Goal: Task Accomplishment & Management: Complete application form

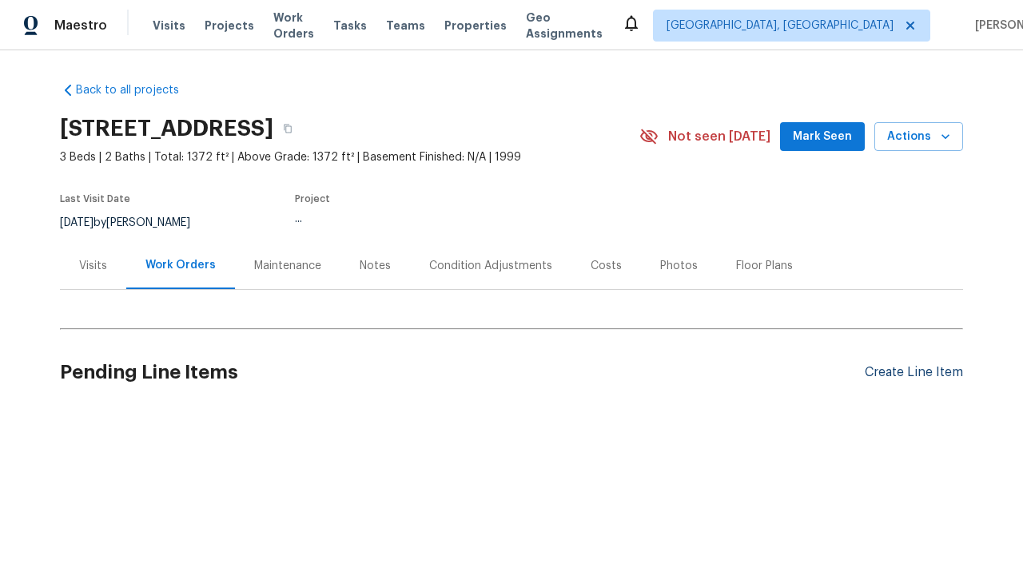
click at [913, 372] on div "Create Line Item" at bounding box center [913, 372] width 98 height 15
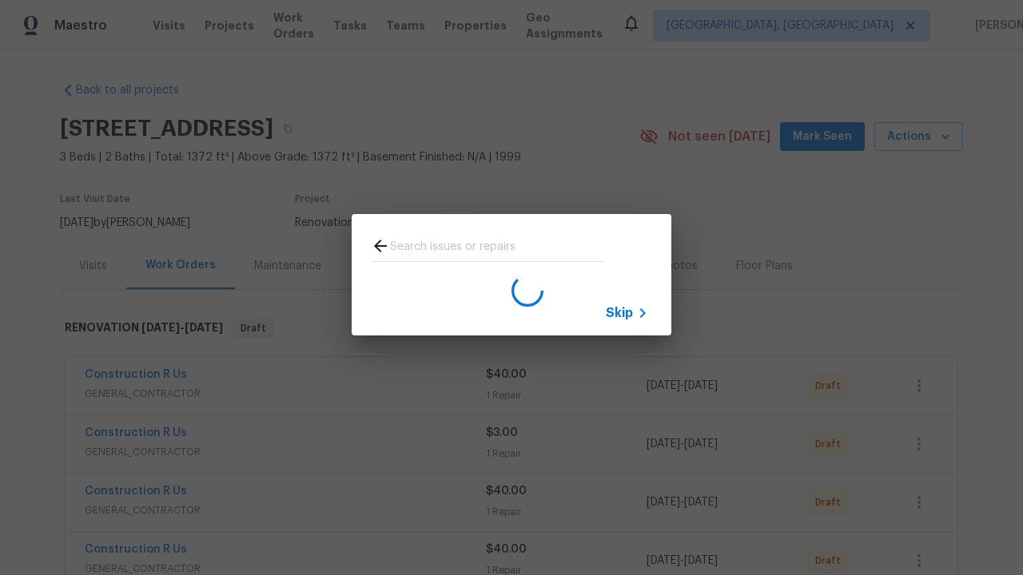
click at [619, 312] on span "Skip" at bounding box center [619, 313] width 27 height 16
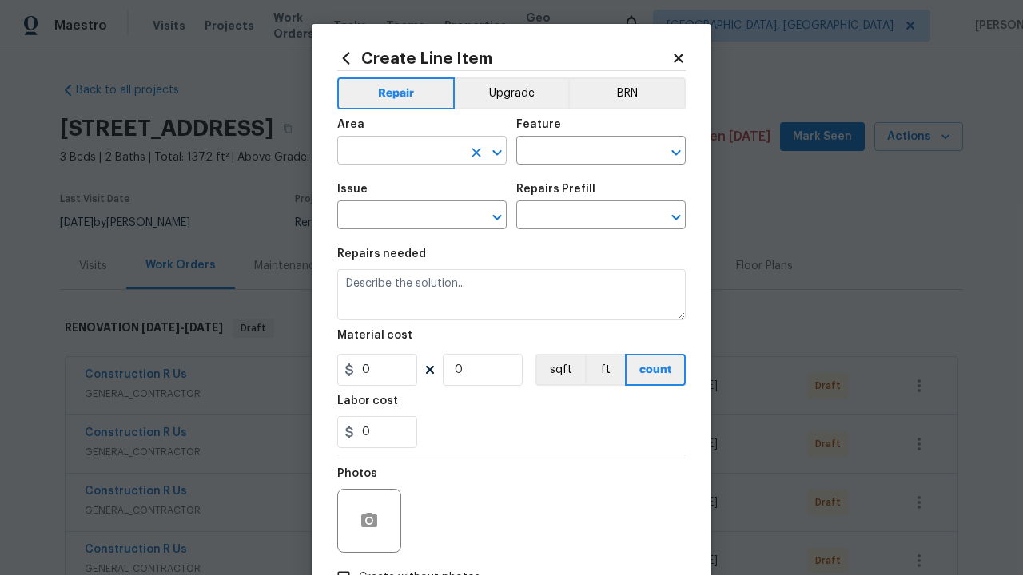
click at [399, 140] on input "text" at bounding box center [399, 152] width 125 height 25
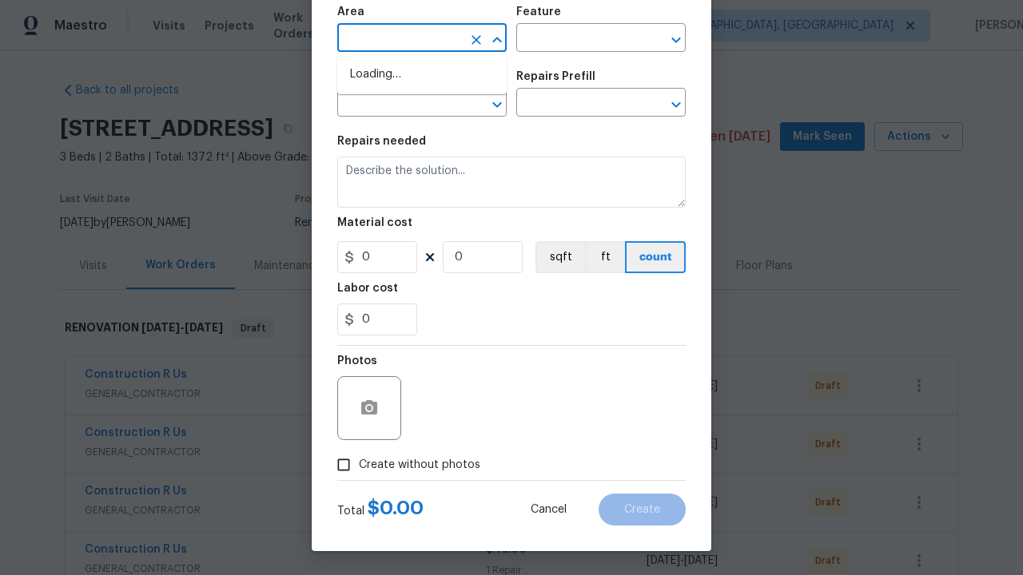
type input "Bedroom"
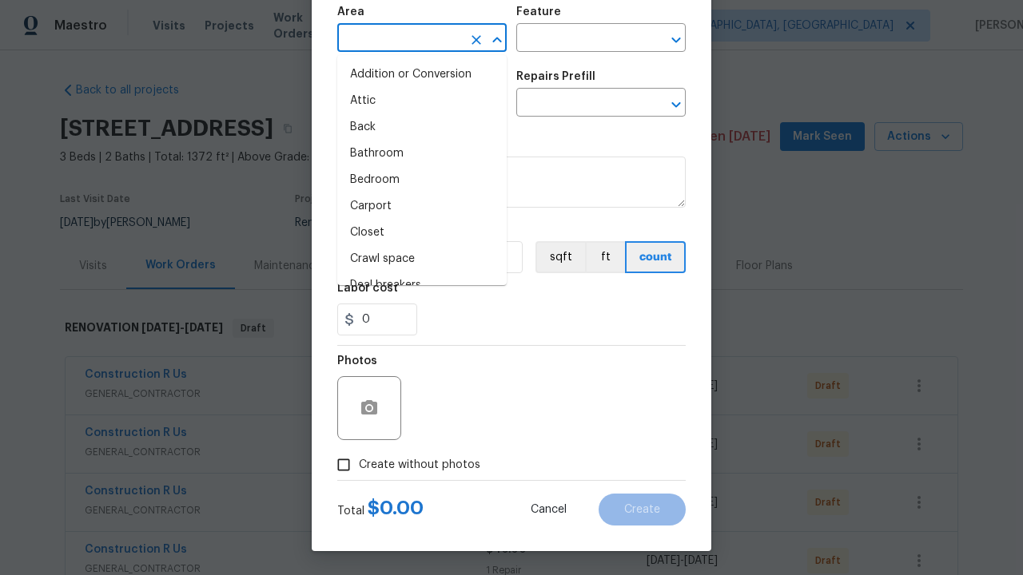
click at [422, 180] on li "Bedroom" at bounding box center [421, 180] width 169 height 26
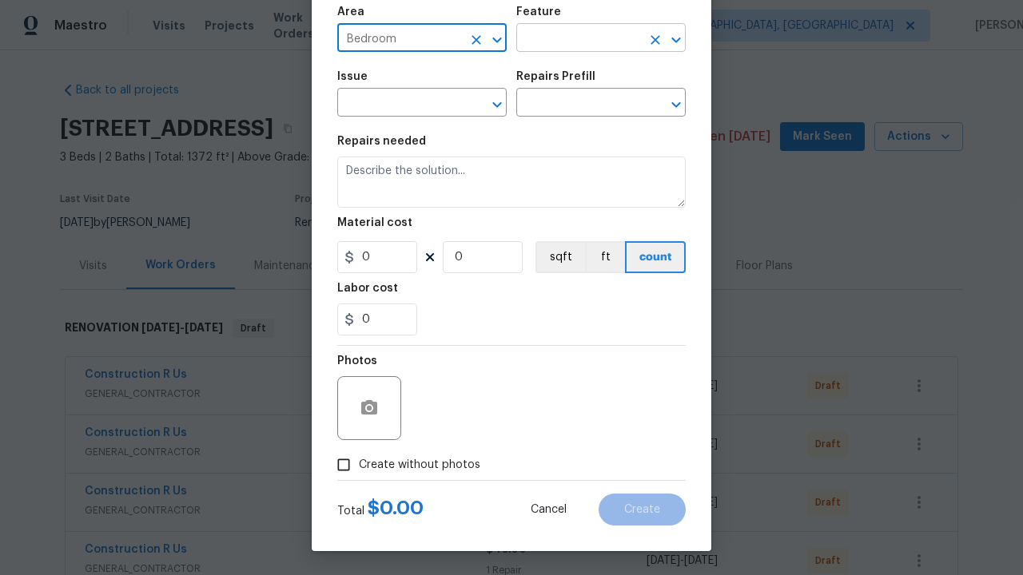
type input "Bedroom"
click at [578, 39] on input "text" at bounding box center [578, 39] width 125 height 25
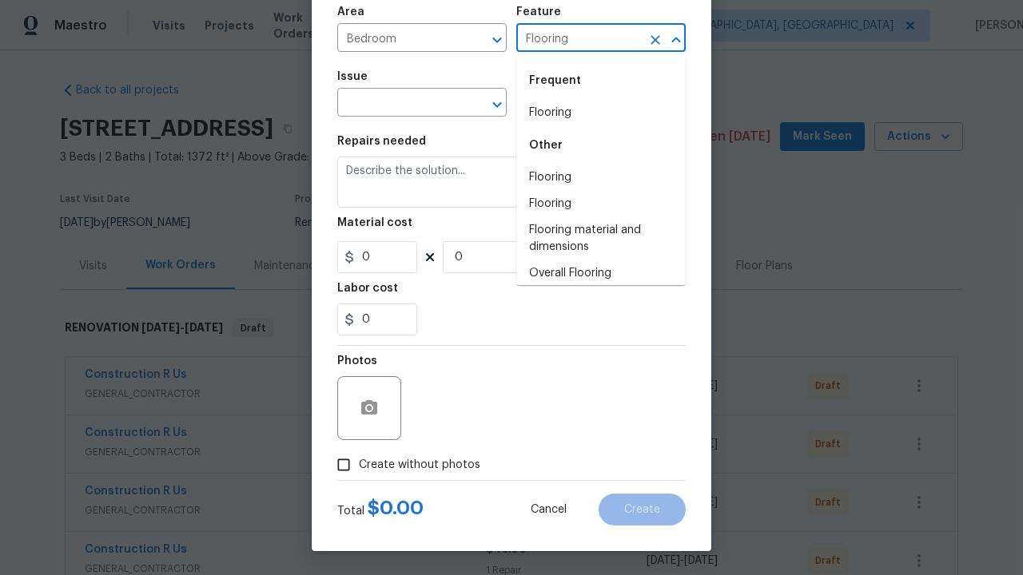
click at [601, 113] on li "Flooring" at bounding box center [600, 113] width 169 height 26
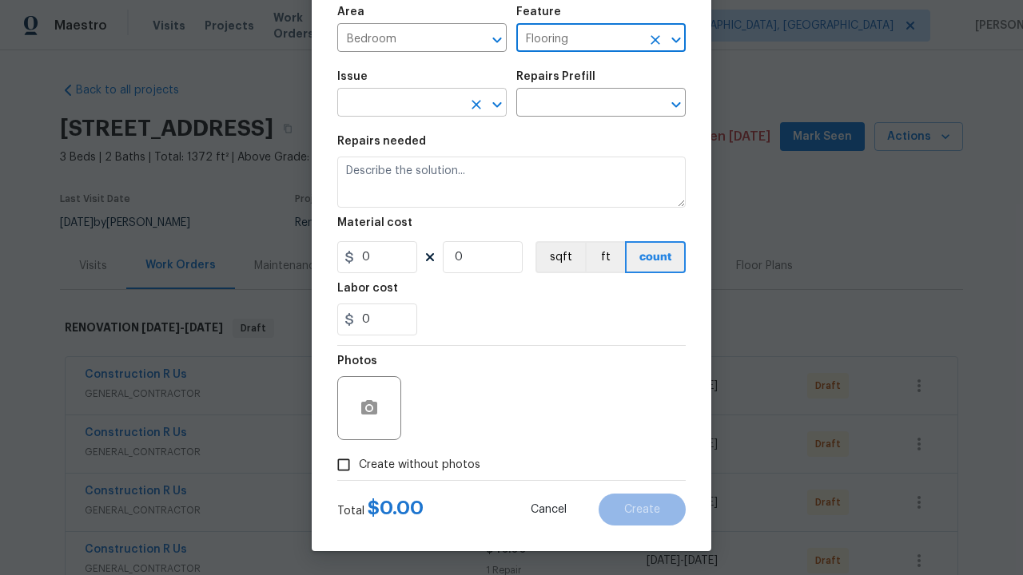
type input "Flooring"
click at [399, 104] on input "text" at bounding box center [399, 104] width 125 height 25
type input "Wallpaper"
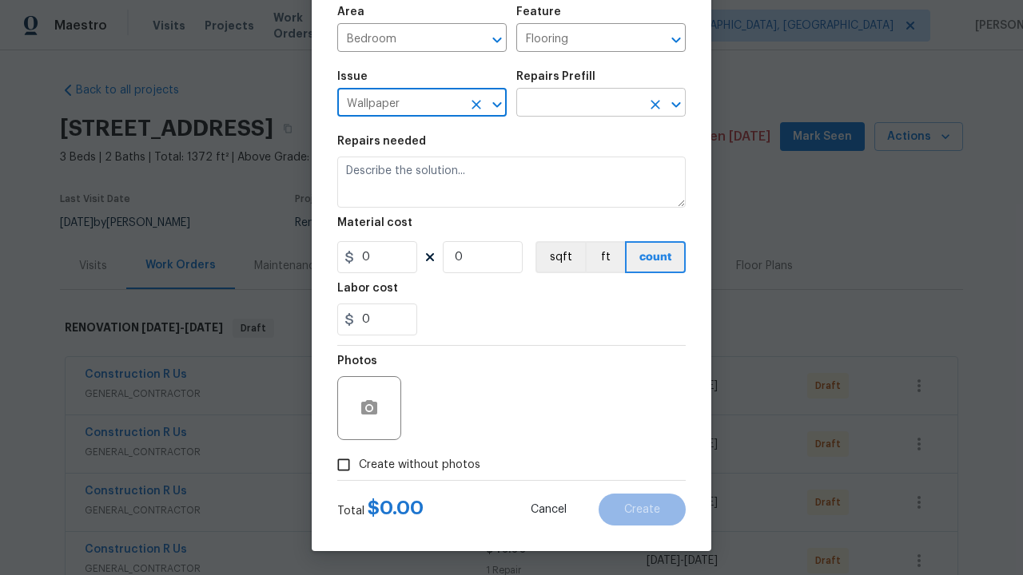
type input "Wallpaper"
click at [578, 104] on input "text" at bounding box center [578, 104] width 125 height 25
type input "Remove"
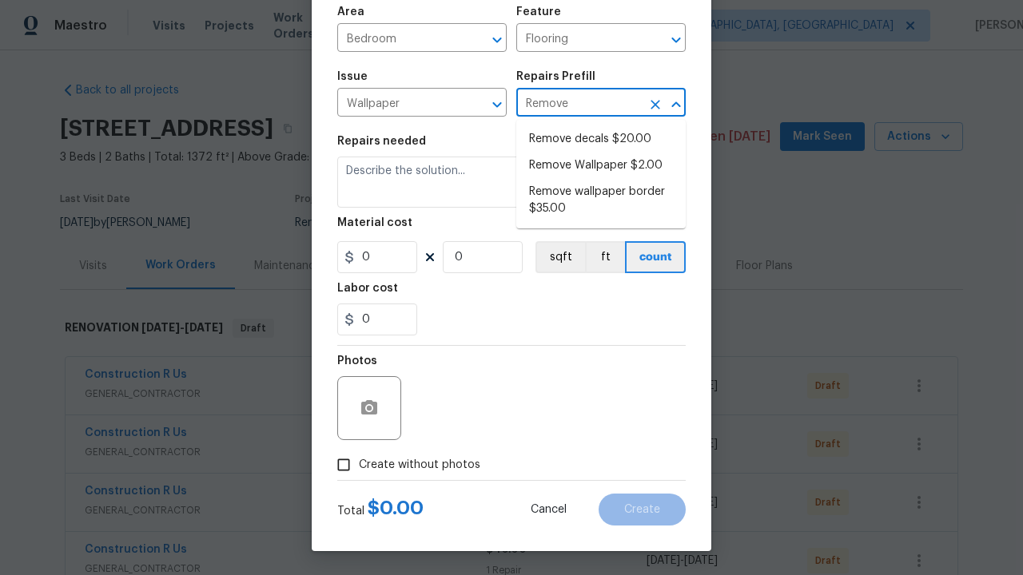
click at [601, 139] on li "Remove decals $20.00" at bounding box center [600, 139] width 169 height 26
type input "Walls and Ceiling"
type input "Remove decals $20.00"
type textarea "Remove decals from door/wall/ceiling"
type input "20"
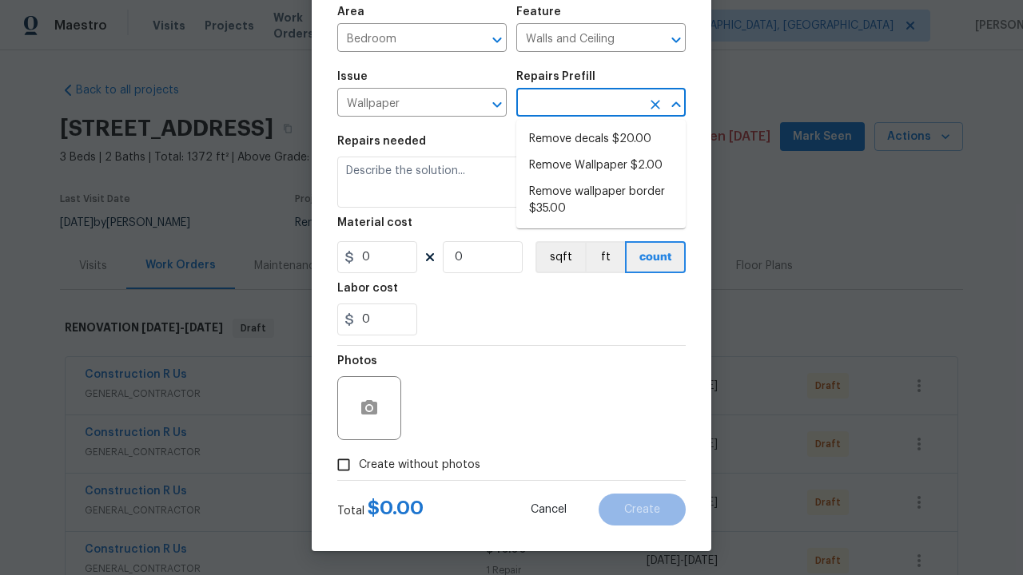
type input "1"
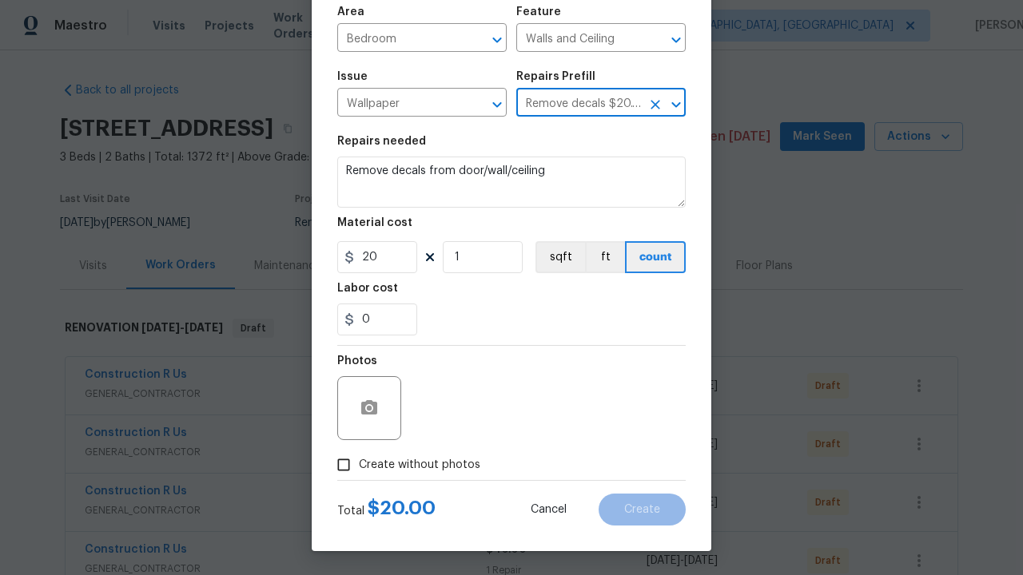
type input "Remove decals $20.00"
type input "2"
click at [558, 257] on button "sqft" at bounding box center [560, 257] width 50 height 32
click at [344, 465] on input "Create without photos" at bounding box center [343, 465] width 30 height 30
checkbox input "true"
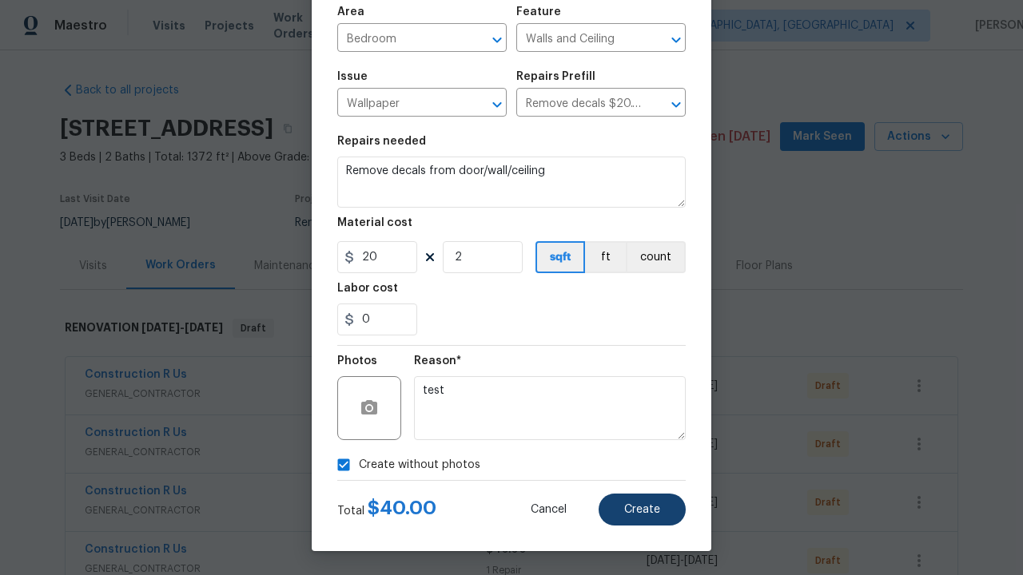
type textarea "test"
click at [642, 510] on span "Create" at bounding box center [642, 510] width 36 height 12
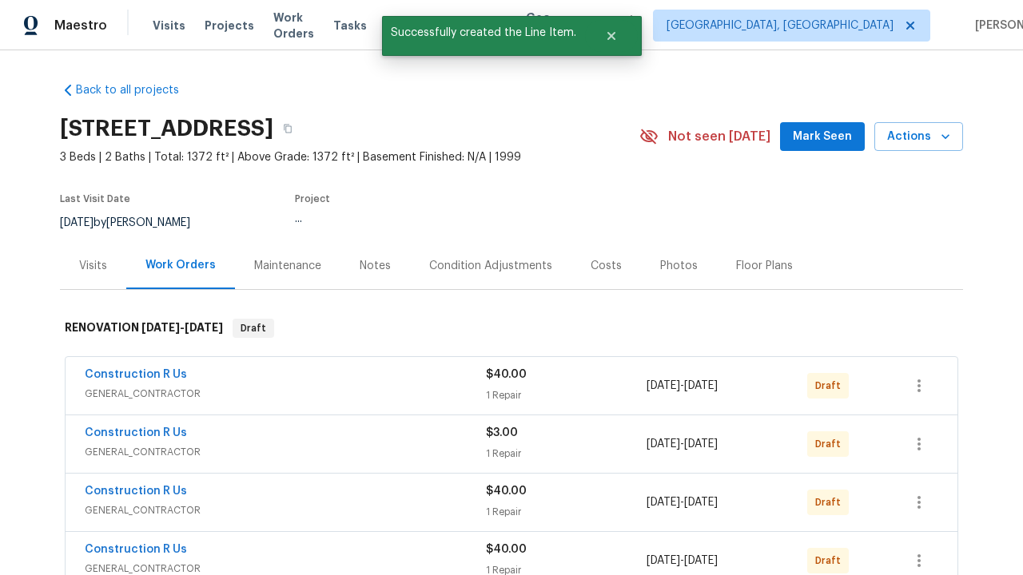
checkbox input "true"
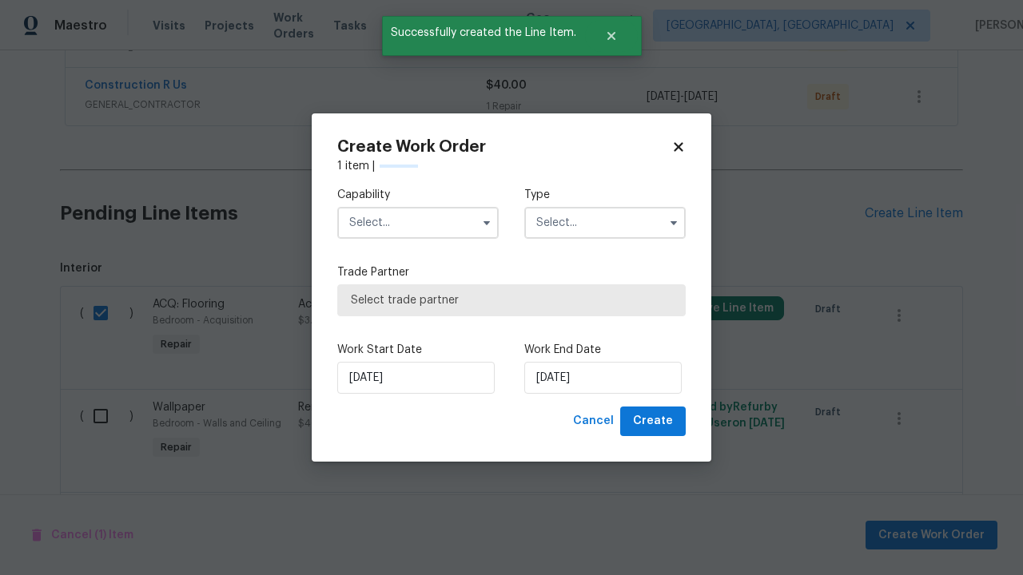
click at [418, 223] on input "text" at bounding box center [417, 223] width 161 height 32
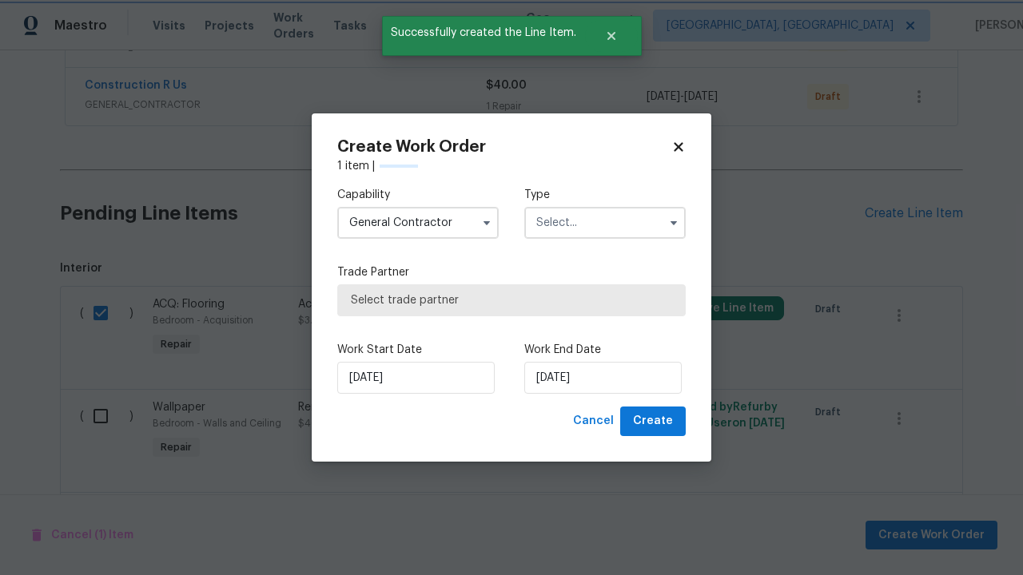
type input "General Contractor"
click at [605, 207] on input "text" at bounding box center [604, 223] width 161 height 32
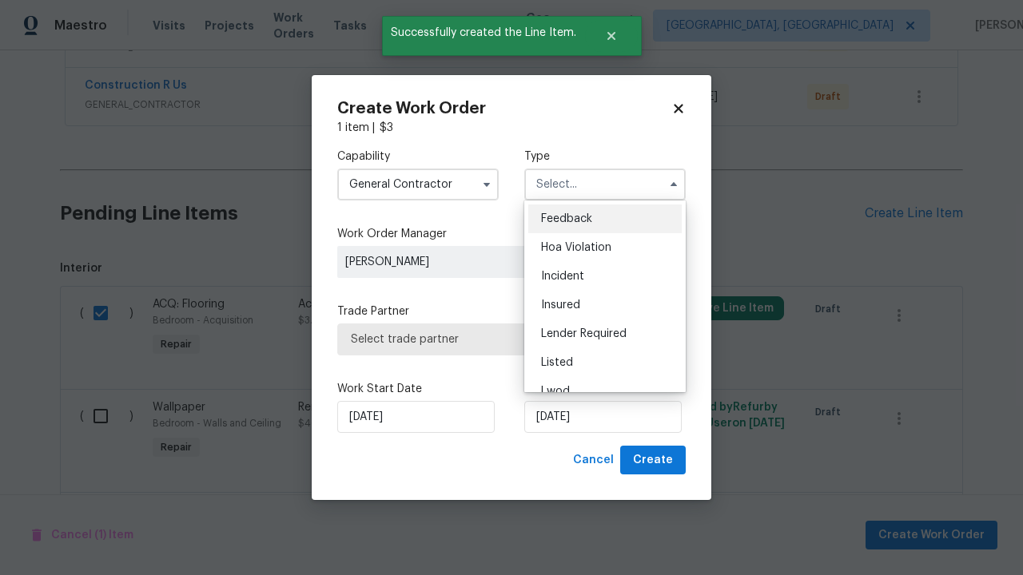
click at [570, 472] on span "Renovation" at bounding box center [570, 477] width 59 height 11
type input "Renovation"
click at [499, 339] on span "Select trade partner" at bounding box center [511, 340] width 321 height 16
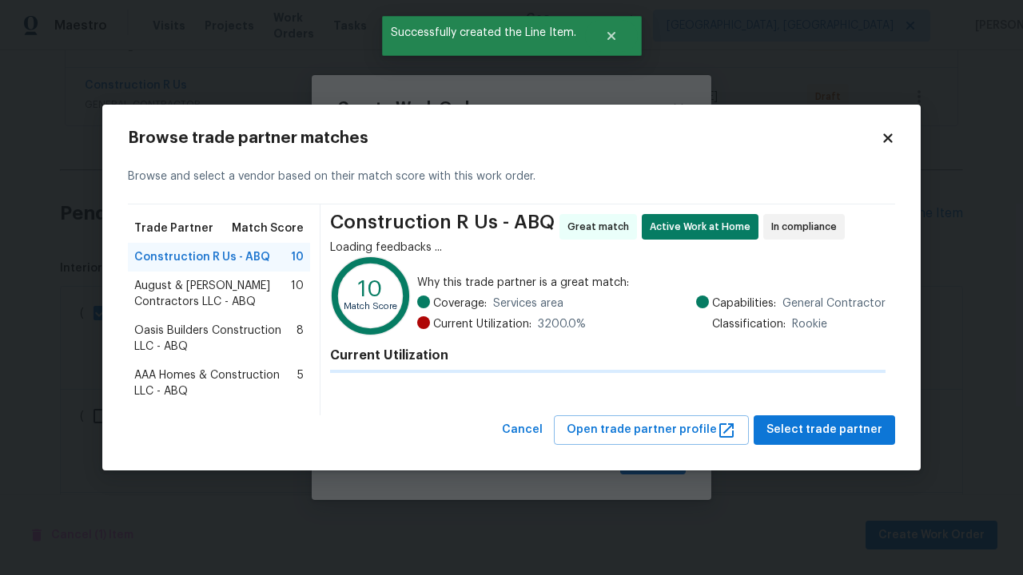
click at [829, 430] on span "Select trade partner" at bounding box center [824, 430] width 116 height 20
click at [654, 460] on span "Create" at bounding box center [653, 461] width 40 height 20
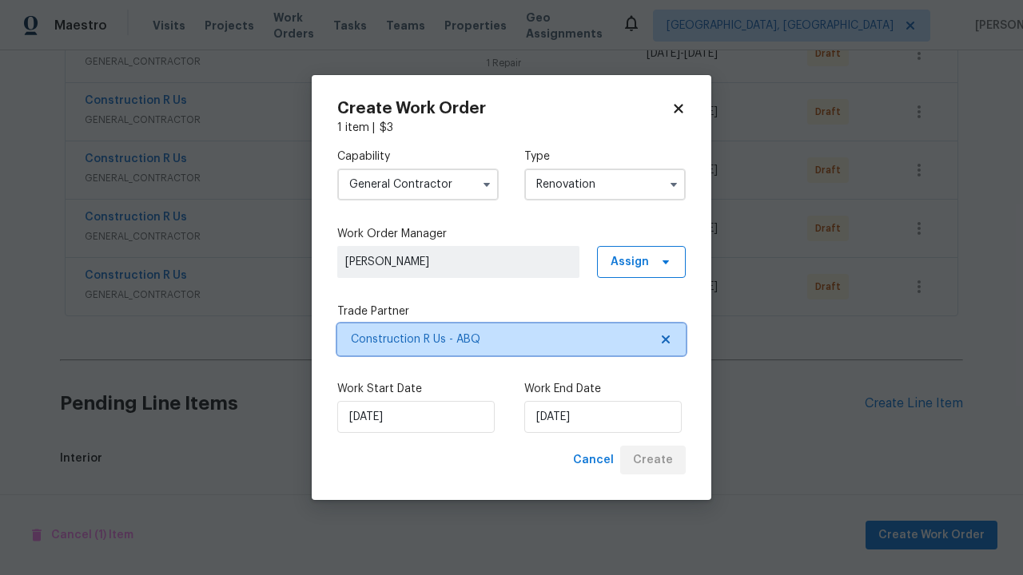
scroll to position [2097, 0]
